Goal: Task Accomplishment & Management: Manage account settings

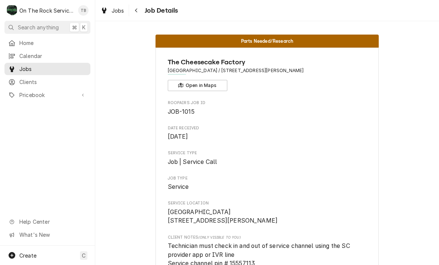
click at [112, 12] on span "Jobs" at bounding box center [118, 11] width 13 height 8
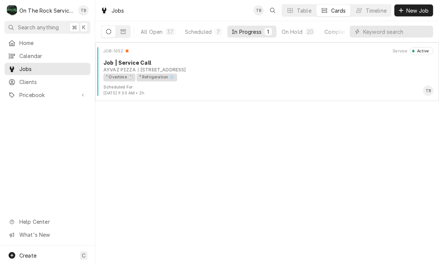
click at [203, 35] on div "Scheduled" at bounding box center [198, 32] width 27 height 8
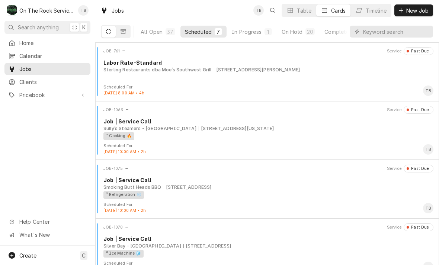
click at [253, 33] on div "In Progress" at bounding box center [247, 32] width 30 height 8
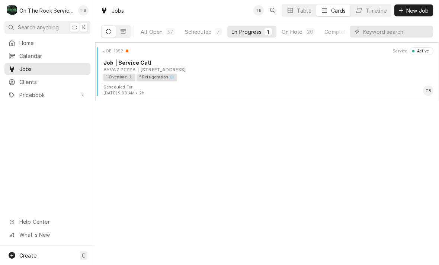
click at [228, 76] on div "¹ Overtime ⏱️ ² Refrigeration ❄️" at bounding box center [265, 78] width 325 height 8
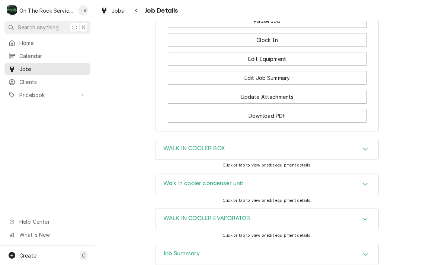
scroll to position [894, 0]
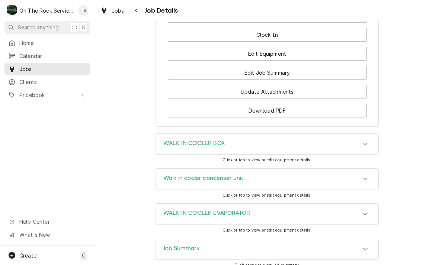
click at [275, 73] on button "Edit Job Summary" at bounding box center [267, 73] width 199 height 14
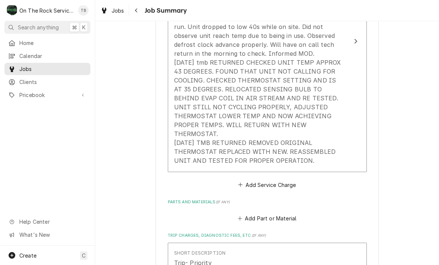
click at [322, 156] on div "Service Summary [DATE] Rich provided labor and service. Arrived and unit was in…" at bounding box center [259, 76] width 171 height 184
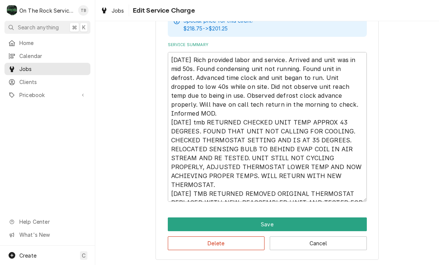
scroll to position [258, 0]
click at [248, 199] on textarea "9/5/25 Rich provided labor and service. Arrived and unit was in mid 50s. Found …" at bounding box center [267, 127] width 199 height 150
type textarea "x"
type textarea "9/5/25 Rich provided labor and service. Arrived and unit was in mid 50s. Found …"
type textarea "x"
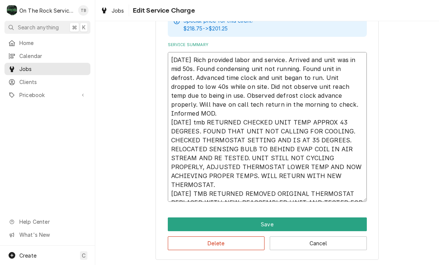
type textarea "9/5/25 Rich provided labor and service. Arrived and unit was in mid 50s. Found …"
type textarea "x"
type textarea "9/5/25 Rich provided labor and service. Arrived and unit was in mid 50s. Found …"
type textarea "x"
type textarea "9/5/25 Rich provided labor and service. Arrived and unit was in mid 50s. Found …"
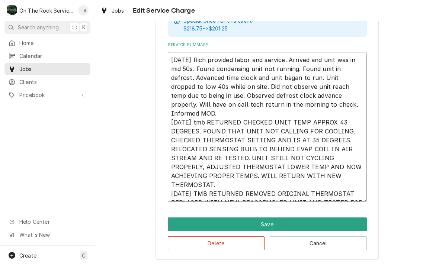
type textarea "x"
type textarea "9/5/25 Rich provided labor and service. Arrived and unit was in mid 50s. Found …"
type textarea "x"
type textarea "9/5/25 Rich provided labor and service. Arrived and unit was in mid 50s. Found …"
type textarea "x"
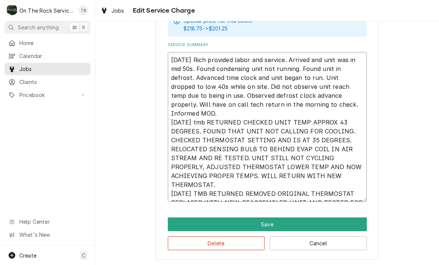
type textarea "9/5/25 Rich provided labor and service. Arrived and unit was in mid 50s. Found …"
type textarea "x"
type textarea "9/5/25 Rich provided labor and service. Arrived and unit was in mid 50s. Found …"
type textarea "x"
type textarea "9/5/25 Rich provided labor and service. Arrived and unit was in mid 50s. Found …"
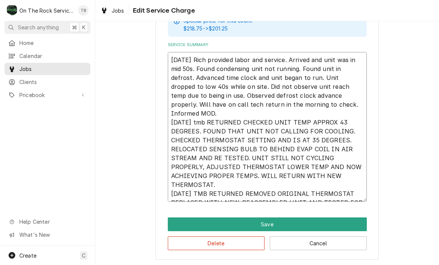
type textarea "x"
type textarea "9/5/25 Rich provided labor and service. Arrived and unit was in mid 50s. Found …"
type textarea "x"
type textarea "9/5/25 Rich provided labor and service. Arrived and unit was in mid 50s. Found …"
type textarea "x"
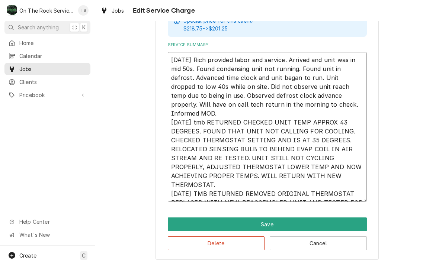
type textarea "9/5/25 Rich provided labor and service. Arrived and unit was in mid 50s. Found …"
type textarea "x"
type textarea "9/5/25 Rich provided labor and service. Arrived and unit was in mid 50s. Found …"
type textarea "x"
type textarea "9/5/25 Rich provided labor and service. Arrived and unit was in mid 50s. Found …"
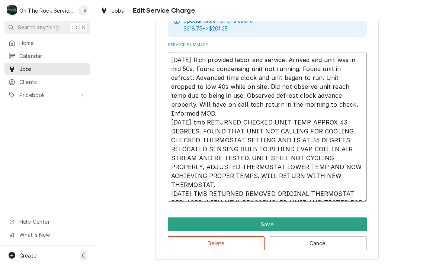
type textarea "x"
type textarea "9/5/25 Rich provided labor and service. Arrived and unit was in mid 50s. Found …"
type textarea "x"
type textarea "9/5/25 Rich provided labor and service. Arrived and unit was in mid 50s. Found …"
type textarea "x"
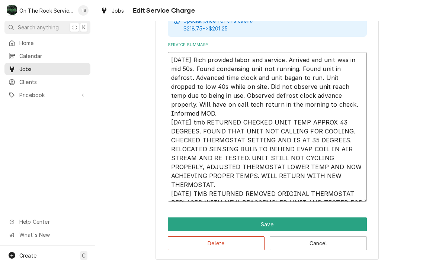
type textarea "9/5/25 Rich provided labor and service. Arrived and unit was in mid 50s. Found …"
type textarea "x"
type textarea "9/5/25 Rich provided labor and service. Arrived and unit was in mid 50s. Found …"
type textarea "x"
type textarea "9/5/25 Rich provided labor and service. Arrived and unit was in mid 50s. Found …"
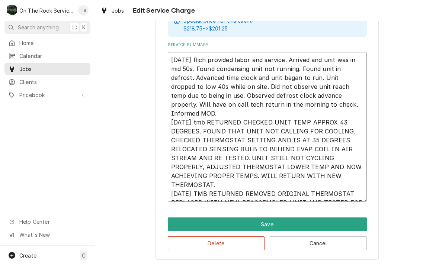
type textarea "x"
type textarea "9/5/25 Rich provided labor and service. Arrived and unit was in mid 50s. Found …"
type textarea "x"
type textarea "9/5/25 Rich provided labor and service. Arrived and unit was in mid 50s. Found …"
type textarea "x"
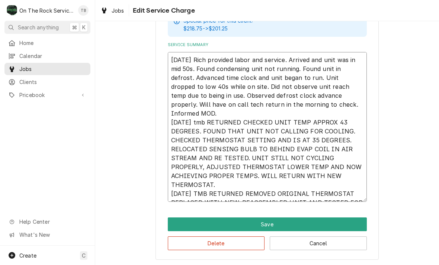
type textarea "9/5/25 Rich provided labor and service. Arrived and unit was in mid 50s. Found …"
type textarea "x"
type textarea "9/5/25 Rich provided labor and service. Arrived and unit was in mid 50s. Found …"
type textarea "x"
type textarea "9/5/25 Rich provided labor and service. Arrived and unit was in mid 50s. Found …"
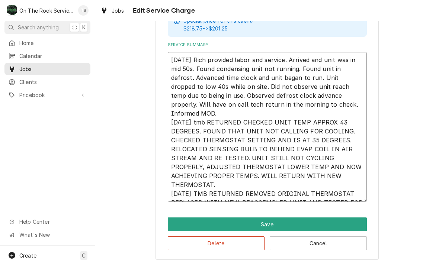
type textarea "x"
type textarea "9/5/25 Rich provided labor and service. Arrived and unit was in mid 50s. Found …"
type textarea "x"
type textarea "9/5/25 Rich provided labor and service. Arrived and unit was in mid 50s. Found …"
type textarea "x"
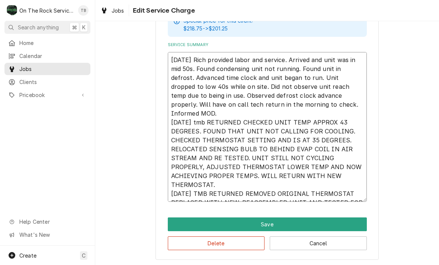
type textarea "9/5/25 Rich provided labor and service. Arrived and unit was in mid 50s. Found …"
type textarea "x"
type textarea "9/5/25 Rich provided labor and service. Arrived and unit was in mid 50s. Found …"
type textarea "x"
type textarea "9/5/25 Rich provided labor and service. Arrived and unit was in mid 50s. Found …"
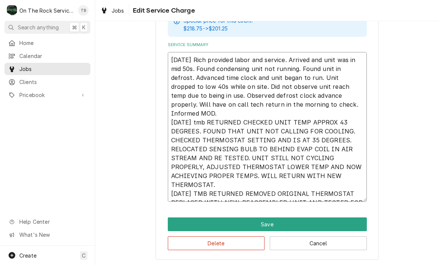
type textarea "x"
type textarea "9/5/25 Rich provided labor and service. Arrived and unit was in mid 50s. Found …"
type textarea "x"
type textarea "9/5/25 Rich provided labor and service. Arrived and unit was in mid 50s. Found …"
type textarea "x"
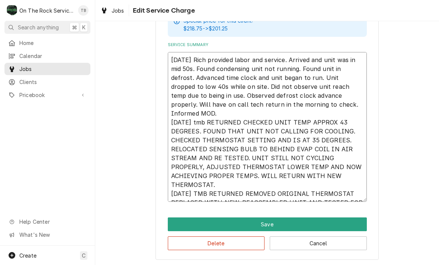
type textarea "9/5/25 Rich provided labor and service. Arrived and unit was in mid 50s. Found …"
type textarea "x"
type textarea "9/5/25 Rich provided labor and service. Arrived and unit was in mid 50s. Found …"
type textarea "x"
type textarea "9/5/25 Rich provided labor and service. Arrived and unit was in mid 50s. Found …"
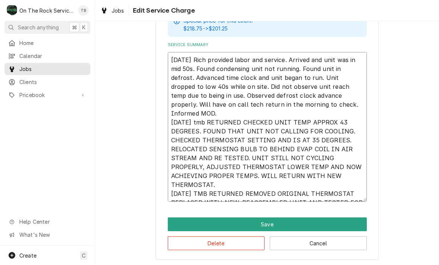
type textarea "x"
type textarea "9/5/25 Rich provided labor and service. Arrived and unit was in mid 50s. Found …"
type textarea "x"
type textarea "9/5/25 Rich provided labor and service. Arrived and unit was in mid 50s. Found …"
type textarea "x"
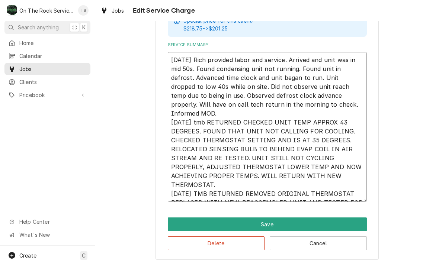
type textarea "9/5/25 Rich provided labor and service. Arrived and unit was in mid 50s. Found …"
type textarea "x"
type textarea "9/5/25 Rich provided labor and service. Arrived and unit was in mid 50s. Found …"
type textarea "x"
type textarea "9/5/25 Rich provided labor and service. Arrived and unit was in mid 50s. Found …"
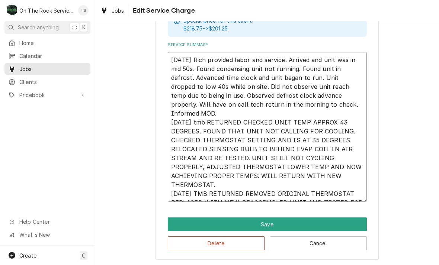
type textarea "x"
type textarea "9/5/25 Rich provided labor and service. Arrived and unit was in mid 50s. Found …"
type textarea "x"
type textarea "9/5/25 Rich provided labor and service. Arrived and unit was in mid 50s. Found …"
type textarea "x"
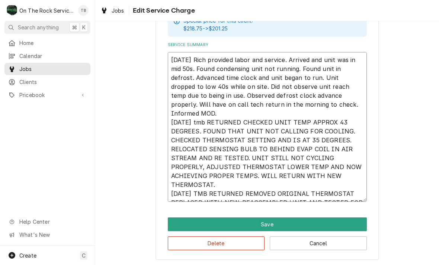
type textarea "9/5/25 Rich provided labor and service. Arrived and unit was in mid 50s. Found …"
type textarea "x"
type textarea "9/5/25 Rich provided labor and service. Arrived and unit was in mid 50s. Found …"
type textarea "x"
type textarea "9/5/25 Rich provided labor and service. Arrived and unit was in mid 50s. Found …"
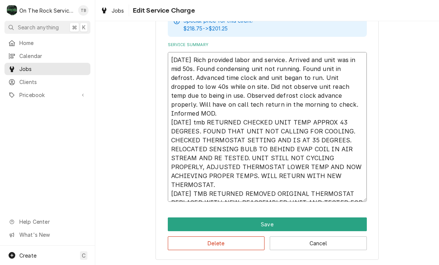
type textarea "x"
type textarea "9/5/25 Rich provided labor and service. Arrived and unit was in mid 50s. Found …"
type textarea "x"
type textarea "9/5/25 Rich provided labor and service. Arrived and unit was in mid 50s. Found …"
type textarea "x"
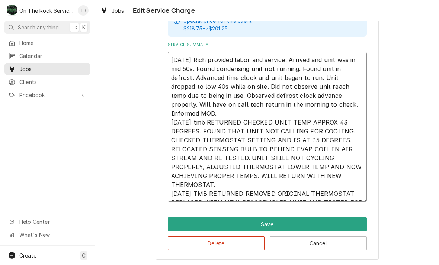
type textarea "9/5/25 Rich provided labor and service. Arrived and unit was in mid 50s. Found …"
type textarea "x"
type textarea "9/5/25 Rich provided labor and service. Arrived and unit was in mid 50s. Found …"
type textarea "x"
type textarea "9/5/25 Rich provided labor and service. Arrived and unit was in mid 50s. Found …"
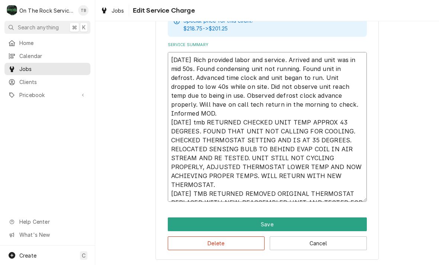
type textarea "x"
type textarea "9/5/25 Rich provided labor and service. Arrived and unit was in mid 50s. Found …"
type textarea "x"
type textarea "9/5/25 Rich provided labor and service. Arrived and unit was in mid 50s. Found …"
type textarea "x"
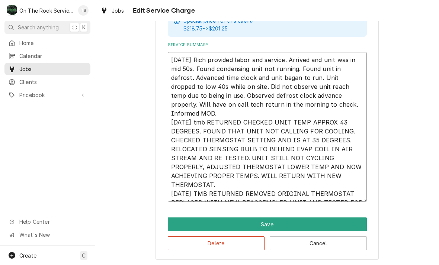
type textarea "9/5/25 Rich provided labor and service. Arrived and unit was in mid 50s. Found …"
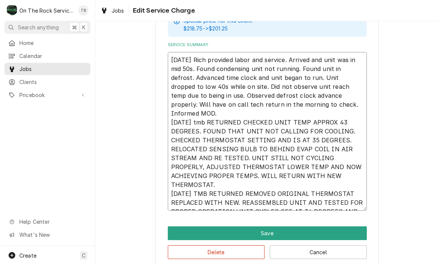
type textarea "x"
type textarea "9/5/25 Rich provided labor and service. Arrived and unit was in mid 50s. Found …"
type textarea "x"
type textarea "9/5/25 Rich provided labor and service. Arrived and unit was in mid 50s. Found …"
type textarea "x"
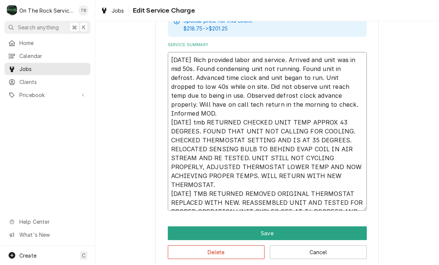
type textarea "9/5/25 Rich provided labor and service. Arrived and unit was in mid 50s. Found …"
type textarea "x"
type textarea "9/5/25 Rich provided labor and service. Arrived and unit was in mid 50s. Found …"
type textarea "x"
type textarea "9/5/25 Rich provided labor and service. Arrived and unit was in mid 50s. Found …"
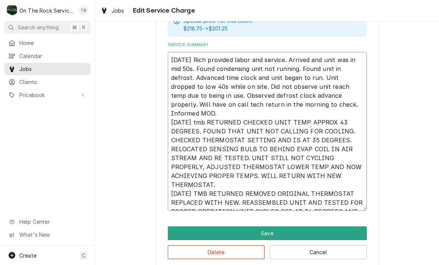
type textarea "x"
type textarea "9/5/25 Rich provided labor and service. Arrived and unit was in mid 50s. Found …"
type textarea "x"
type textarea "9/5/25 Rich provided labor and service. Arrived and unit was in mid 50s. Found …"
type textarea "x"
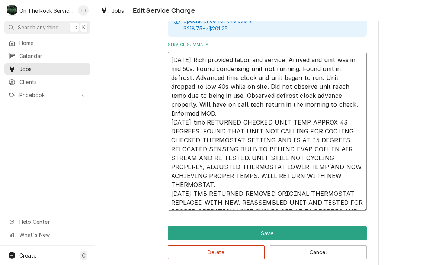
type textarea "9/5/25 Rich provided labor and service. Arrived and unit was in mid 50s. Found …"
type textarea "x"
type textarea "9/5/25 Rich provided labor and service. Arrived and unit was in mid 50s. Found …"
type textarea "x"
type textarea "9/5/25 Rich provided labor and service. Arrived and unit was in mid 50s. Found …"
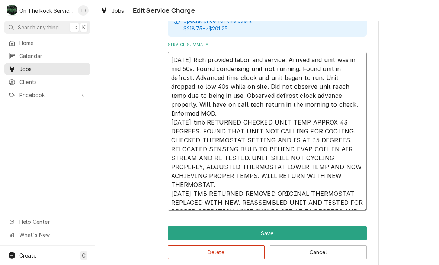
type textarea "x"
type textarea "9/5/25 Rich provided labor and service. Arrived and unit was in mid 50s. Found …"
type textarea "x"
type textarea "9/5/25 Rich provided labor and service. Arrived and unit was in mid 50s. Found …"
type textarea "x"
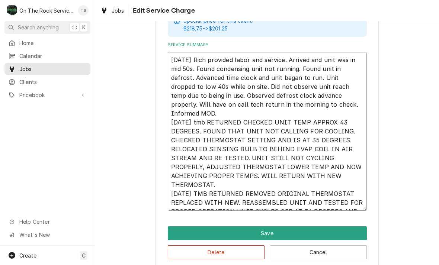
type textarea "9/5/25 Rich provided labor and service. Arrived and unit was in mid 50s. Found …"
type textarea "x"
type textarea "9/5/25 Rich provided labor and service. Arrived and unit was in mid 50s. Found …"
type textarea "x"
type textarea "9/5/25 Rich provided labor and service. Arrived and unit was in mid 50s. Found …"
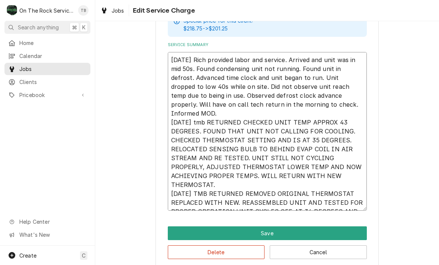
type textarea "x"
type textarea "9/5/25 Rich provided labor and service. Arrived and unit was in mid 50s. Found …"
type textarea "x"
type textarea "9/5/25 Rich provided labor and service. Arrived and unit was in mid 50s. Found …"
type textarea "x"
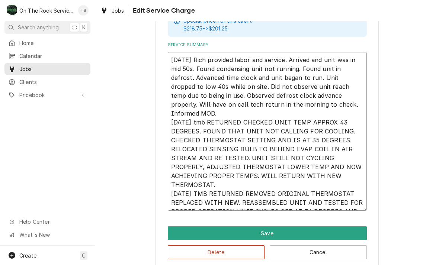
type textarea "9/5/25 Rich provided labor and service. Arrived and unit was in mid 50s. Found …"
type textarea "x"
type textarea "9/5/25 Rich provided labor and service. Arrived and unit was in mid 50s. Found …"
type textarea "x"
type textarea "9/5/25 Rich provided labor and service. Arrived and unit was in mid 50s. Found …"
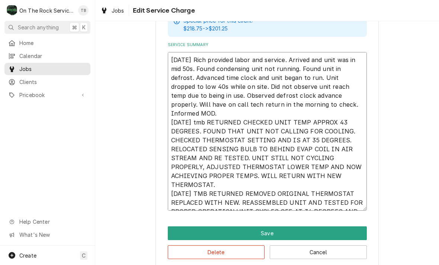
type textarea "x"
type textarea "9/5/25 Rich provided labor and service. Arrived and unit was in mid 50s. Found …"
type textarea "x"
type textarea "[DATE] Rich provided labor and service. Arrived and unit was in mid 50s. Found …"
type textarea "x"
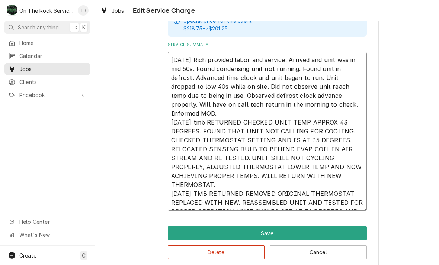
type textarea "[DATE] Rich provided labor and service. Arrived and unit was in mid 50s. Found …"
click at [244, 204] on textarea "[DATE] Rich provided labor and service. Arrived and unit was in mid 50s. Found …" at bounding box center [267, 131] width 199 height 159
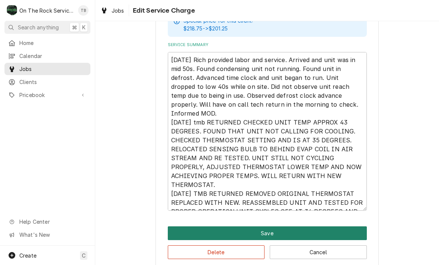
click at [267, 230] on button "Save" at bounding box center [267, 233] width 199 height 14
type textarea "x"
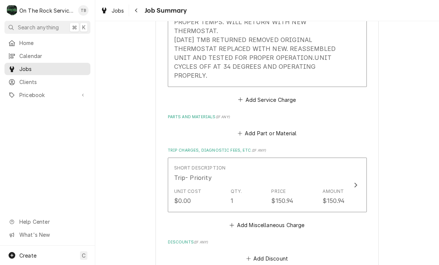
scroll to position [410, 0]
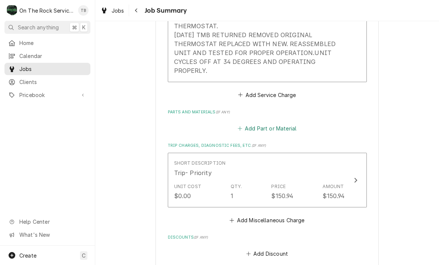
click at [270, 123] on button "Add Part or Material" at bounding box center [266, 128] width 61 height 10
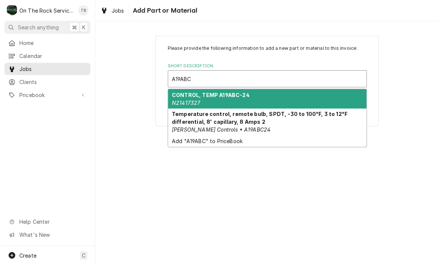
click at [222, 99] on div "CONTROL, TEMP A19ABC-24 N21417327" at bounding box center [267, 98] width 198 height 19
type input "A19ABC"
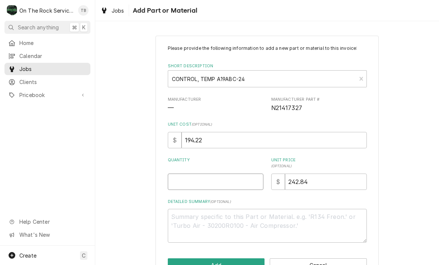
click at [214, 183] on input "Quantity" at bounding box center [216, 182] width 96 height 16
type textarea "x"
type input "1"
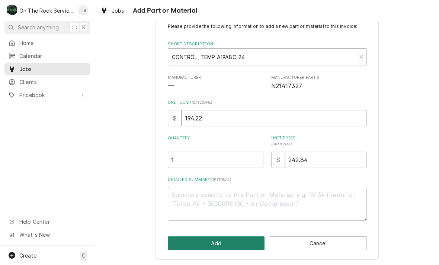
click at [224, 240] on button "Add" at bounding box center [216, 243] width 97 height 14
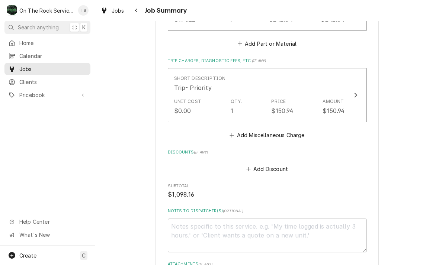
scroll to position [579, 0]
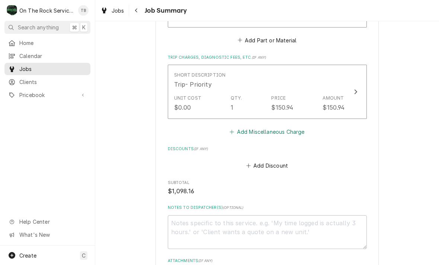
click at [279, 127] on button "Add Miscellaneous Charge" at bounding box center [266, 132] width 77 height 10
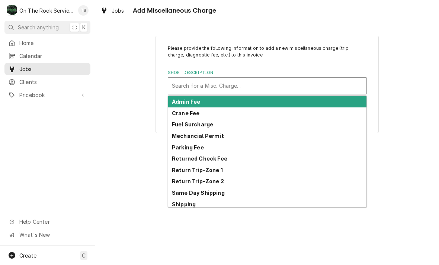
click at [221, 173] on div "Return Trip-Zone 1" at bounding box center [267, 170] width 198 height 12
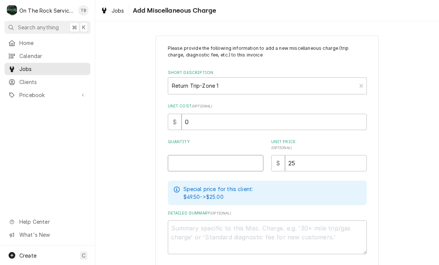
click at [191, 167] on input "Quantity" at bounding box center [216, 163] width 96 height 16
type textarea "x"
type input "1"
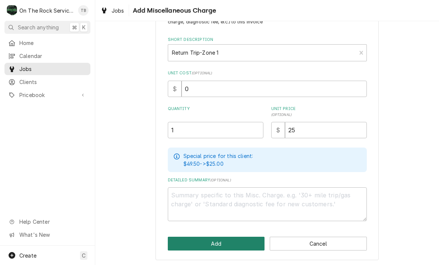
click at [216, 242] on button "Add" at bounding box center [216, 244] width 97 height 14
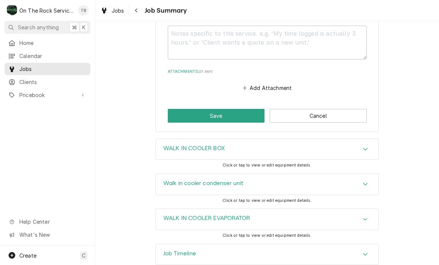
scroll to position [827, 0]
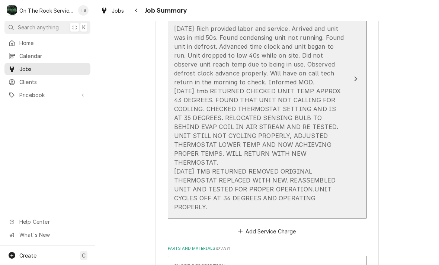
click at [285, 159] on div "9/5/25 Rich provided labor and service. Arrived and unit was in mid 50s. Found …" at bounding box center [259, 117] width 171 height 187
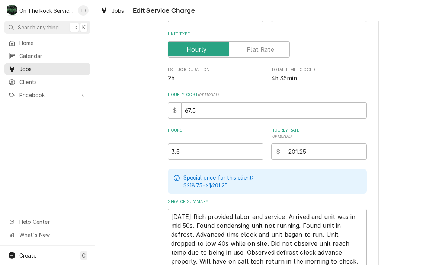
scroll to position [108, 0]
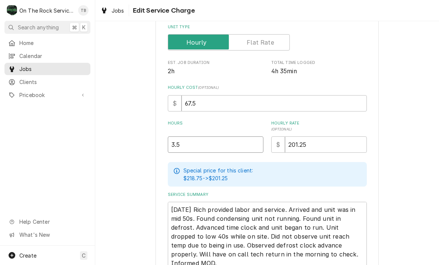
click at [203, 145] on input "3.5" at bounding box center [216, 144] width 96 height 16
type textarea "x"
type input "3"
type textarea "x"
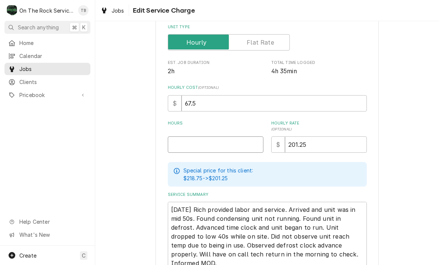
type input "4"
type textarea "x"
type input "4.0"
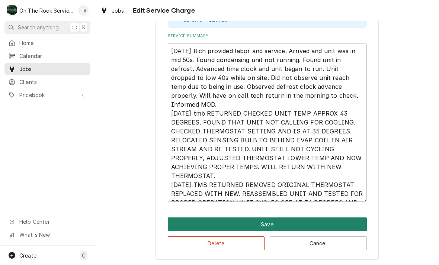
click at [250, 222] on button "Save" at bounding box center [267, 224] width 199 height 14
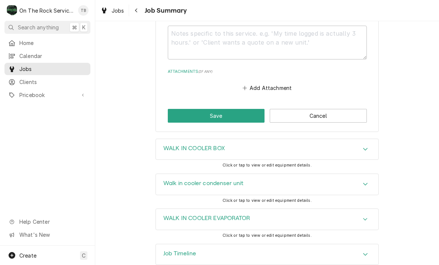
scroll to position [827, 0]
click at [226, 109] on button "Save" at bounding box center [216, 116] width 97 height 14
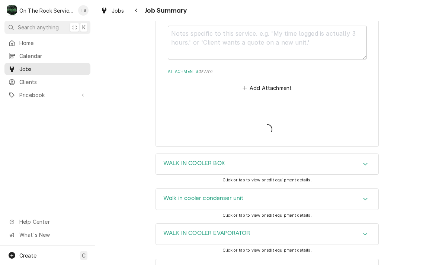
type textarea "x"
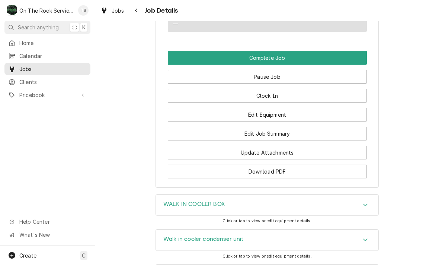
scroll to position [811, 0]
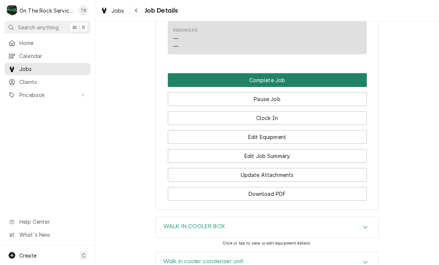
click at [275, 76] on button "Complete Job" at bounding box center [267, 80] width 199 height 14
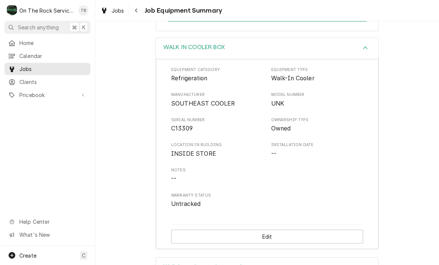
scroll to position [190, 0]
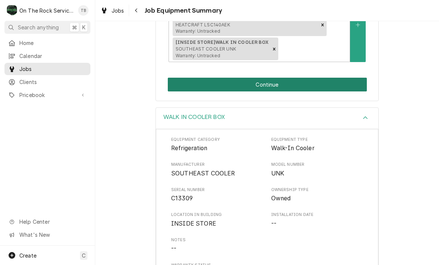
click at [276, 78] on button "Continue" at bounding box center [267, 85] width 199 height 14
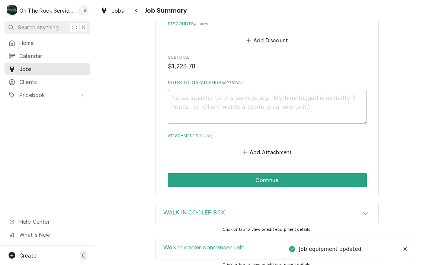
scroll to position [815, 0]
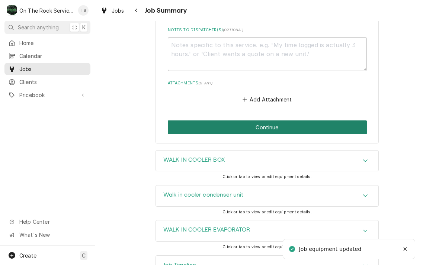
click at [271, 120] on button "Continue" at bounding box center [267, 127] width 199 height 14
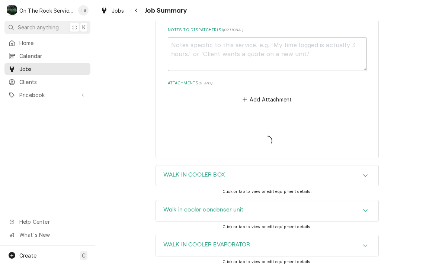
type textarea "x"
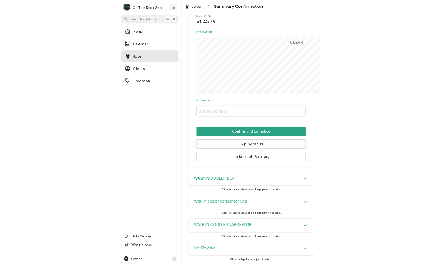
scroll to position [631, 0]
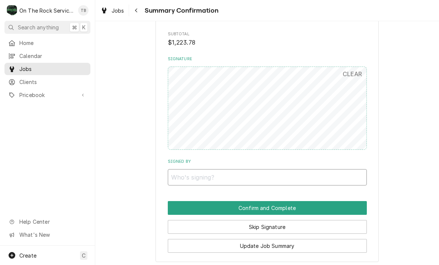
click at [273, 169] on input "Signed By" at bounding box center [267, 177] width 199 height 16
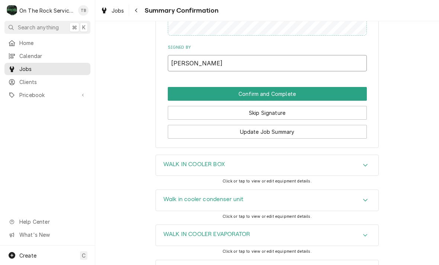
scroll to position [744, 0]
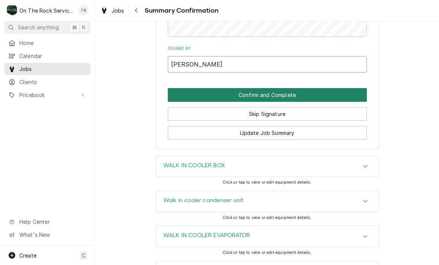
type input "[PERSON_NAME]"
click at [267, 88] on button "Confirm and Complete" at bounding box center [267, 95] width 199 height 14
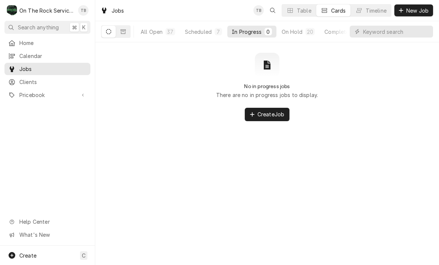
click at [206, 32] on div "Scheduled" at bounding box center [198, 32] width 27 height 8
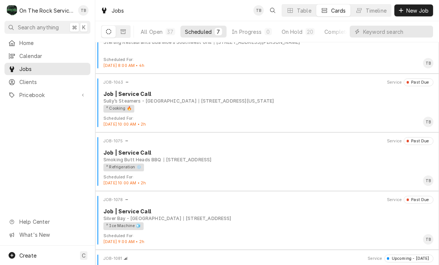
scroll to position [29, 0]
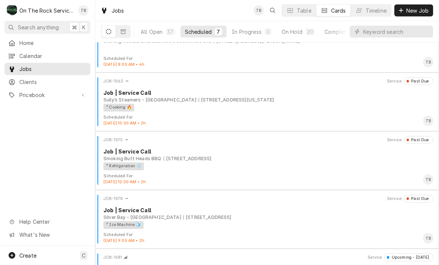
click at [217, 224] on div "² Ice Machine 🧊" at bounding box center [265, 225] width 325 height 8
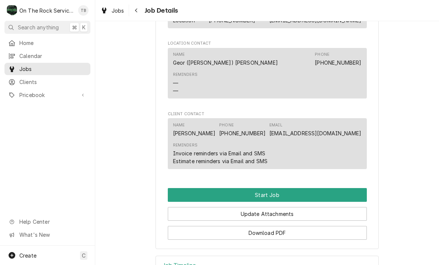
scroll to position [573, 0]
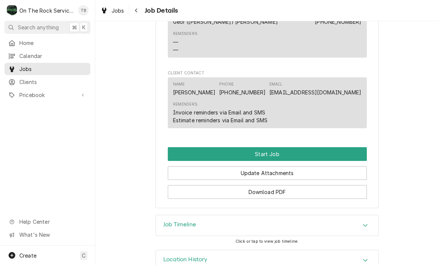
click at [277, 154] on button "Start Job" at bounding box center [267, 154] width 199 height 14
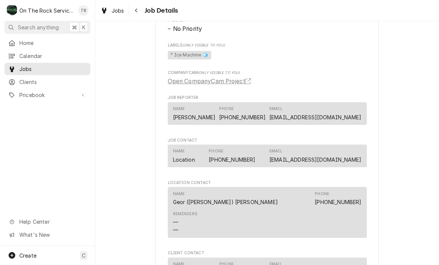
scroll to position [419, 0]
